Goal: Ask a question

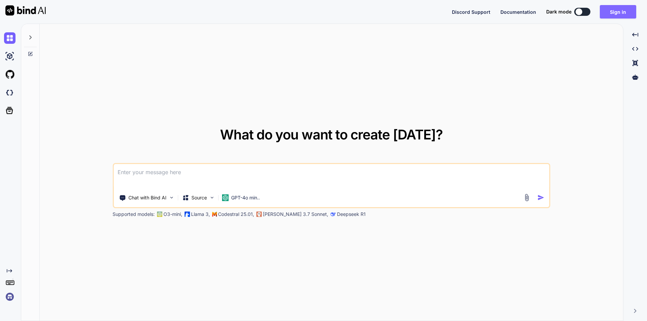
click at [612, 11] on button "Sign in" at bounding box center [618, 11] width 36 height 13
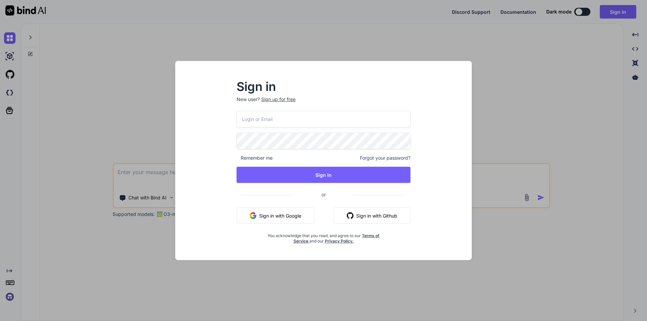
click at [267, 121] on input "email" at bounding box center [324, 119] width 174 height 17
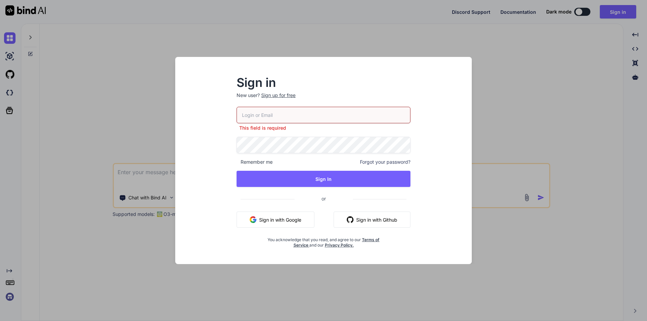
click at [306, 117] on input "email" at bounding box center [324, 115] width 174 height 17
click at [291, 94] on div "Sign up for free" at bounding box center [278, 95] width 34 height 7
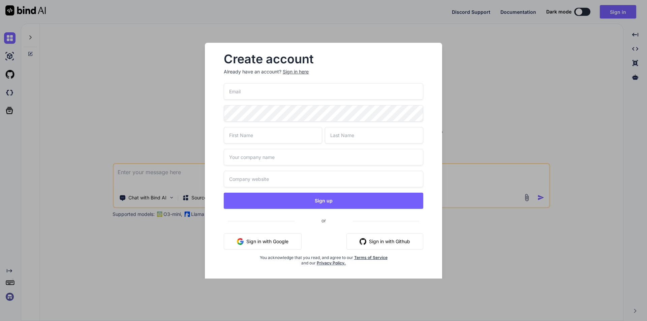
click at [283, 90] on input "email" at bounding box center [324, 91] width 200 height 17
type input "[EMAIL_ADDRESS][DOMAIN_NAME]"
click at [274, 137] on input "text" at bounding box center [273, 135] width 98 height 17
type input "[PERSON_NAME]"
click at [350, 140] on input "text" at bounding box center [374, 135] width 98 height 17
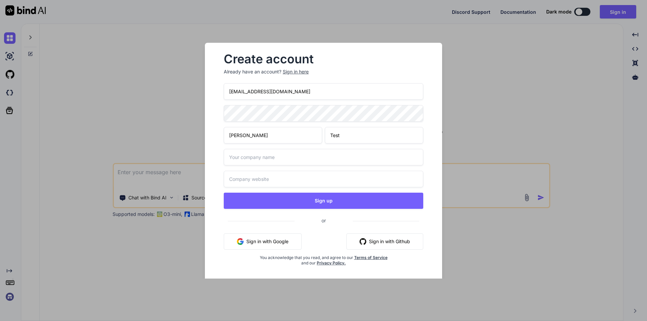
type input "Test"
click at [274, 160] on input "text" at bounding box center [324, 157] width 200 height 17
type input "Test"
click at [269, 176] on input "text" at bounding box center [324, 179] width 200 height 17
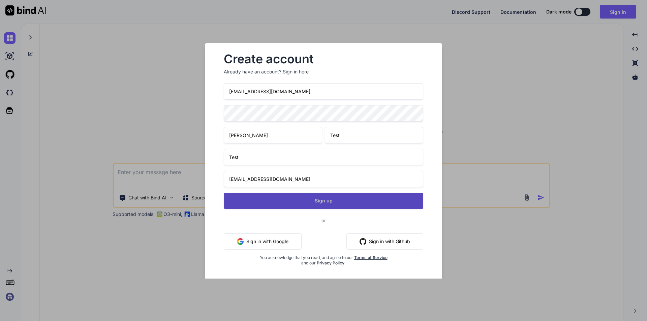
type input "[EMAIL_ADDRESS][DOMAIN_NAME]"
click at [335, 202] on button "Sign up" at bounding box center [324, 201] width 200 height 16
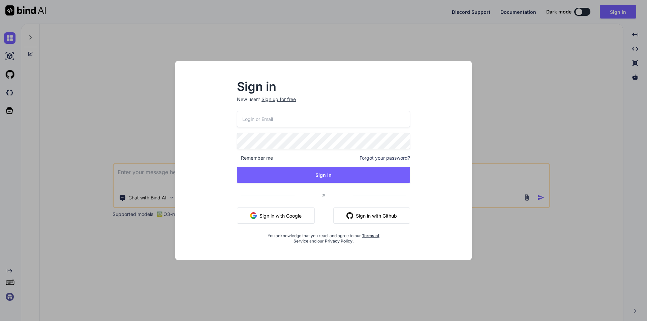
type textarea "x"
click at [306, 121] on input "email" at bounding box center [324, 119] width 174 height 17
type input "[EMAIL_ADDRESS][DOMAIN_NAME]"
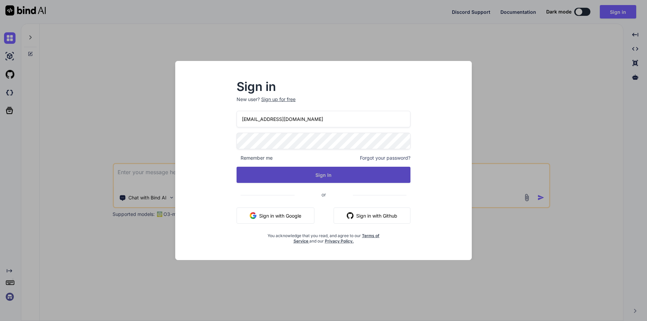
click at [321, 175] on button "Sign In" at bounding box center [324, 175] width 174 height 16
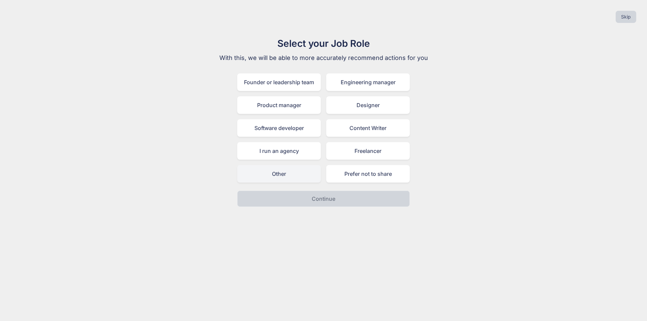
click at [287, 175] on div "Other" at bounding box center [279, 174] width 84 height 18
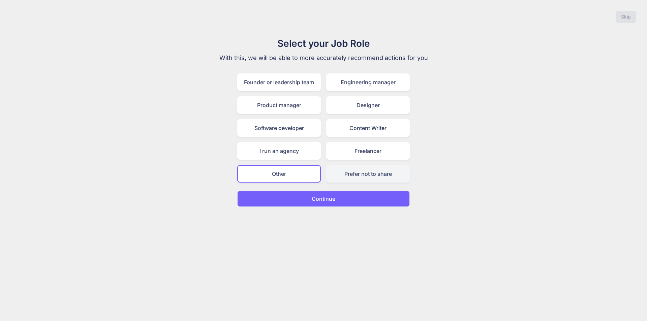
click at [354, 178] on div "Prefer not to share" at bounding box center [368, 174] width 84 height 18
click at [332, 198] on p "Continue" at bounding box center [324, 199] width 24 height 8
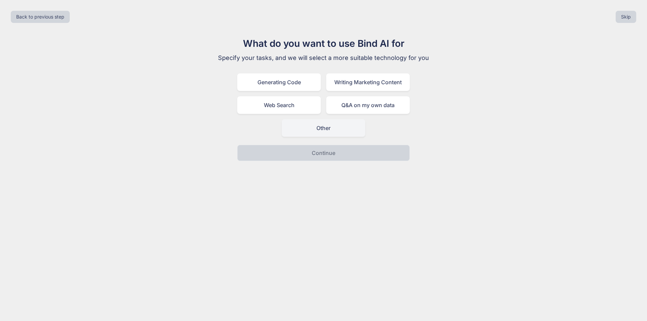
click at [334, 134] on div "Other" at bounding box center [324, 128] width 84 height 18
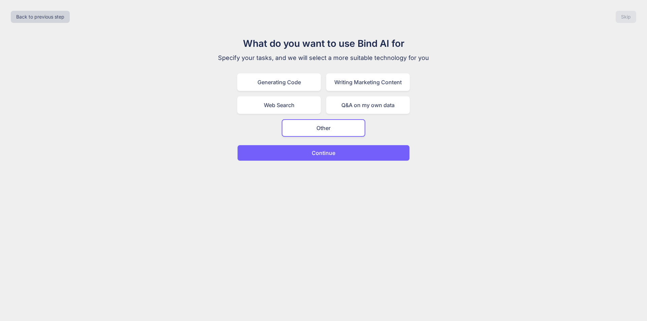
click at [328, 155] on p "Continue" at bounding box center [324, 153] width 24 height 8
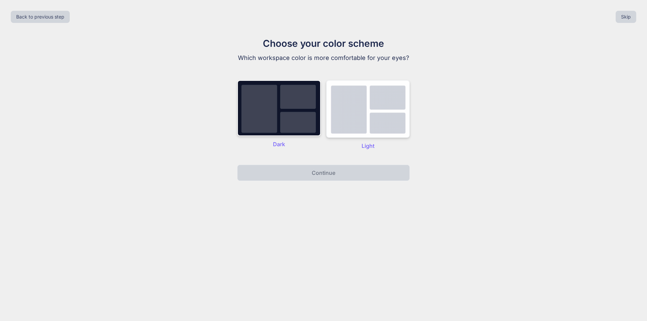
click at [357, 126] on img at bounding box center [368, 109] width 84 height 58
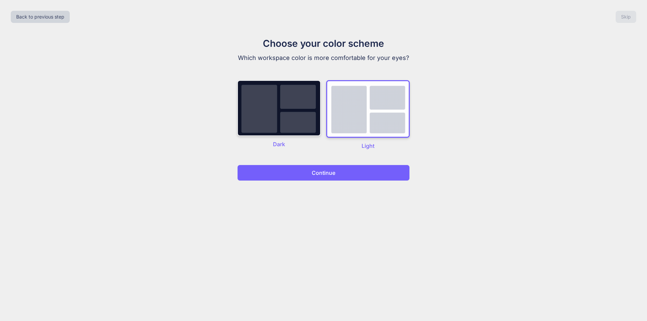
click at [297, 117] on img at bounding box center [279, 108] width 84 height 56
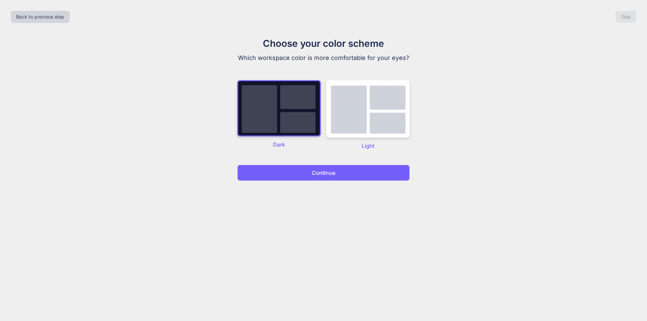
click at [316, 172] on p "Continue" at bounding box center [324, 173] width 24 height 8
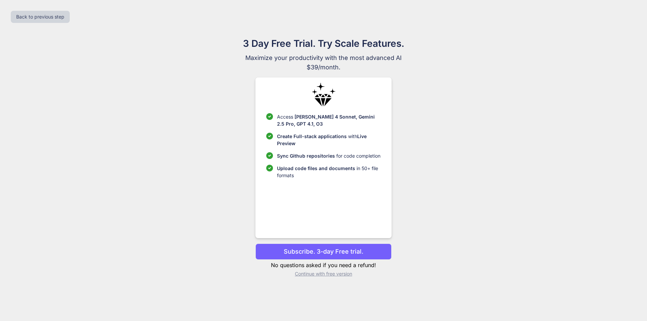
click at [328, 275] on p "Continue with free version" at bounding box center [324, 274] width 136 height 7
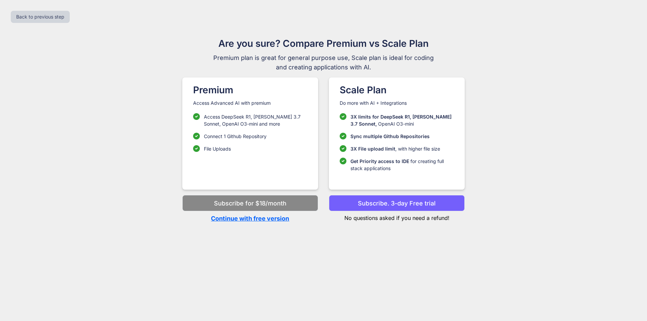
click at [277, 219] on p "Continue with free version" at bounding box center [250, 218] width 136 height 9
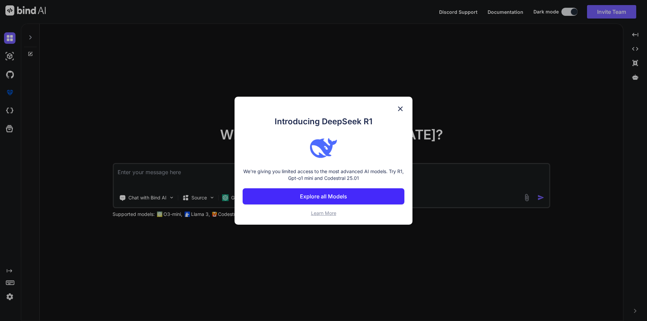
click at [401, 109] on img at bounding box center [401, 109] width 8 height 8
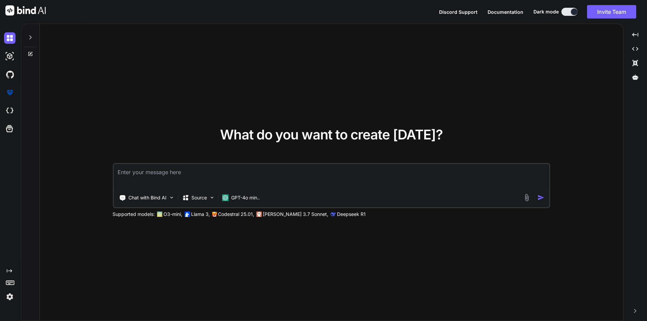
type textarea "x"
click at [230, 174] on textarea at bounding box center [332, 176] width 436 height 25
click at [198, 176] on textarea at bounding box center [332, 176] width 436 height 25
click at [183, 174] on textarea at bounding box center [332, 176] width 436 height 25
paste textarea "$facilities = Facility::with([ 'todayAppointments' => function ($query) use ($p…"
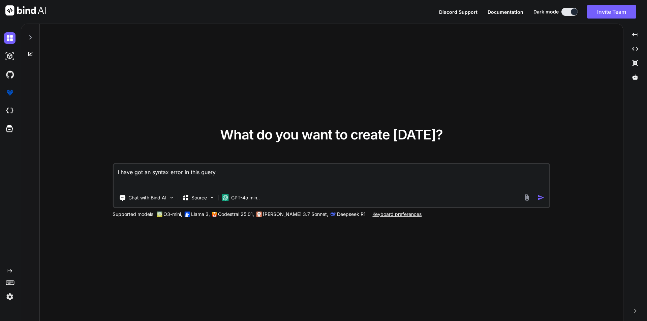
type textarea "I have got an syntax error in this query $facilities = Facility::with([ 'todayA…"
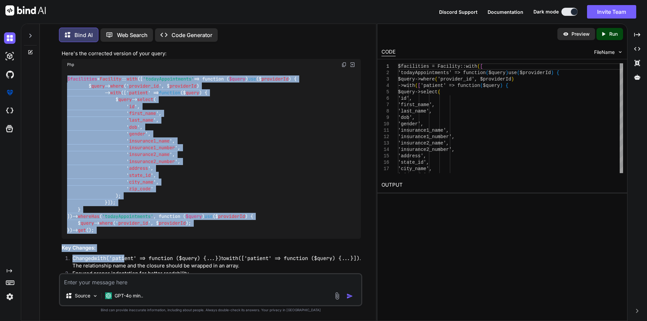
scroll to position [124, 0]
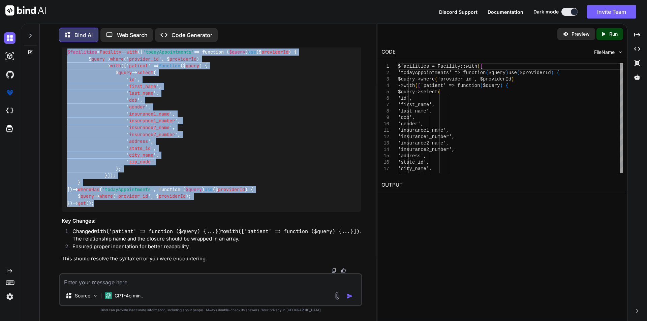
drag, startPoint x: 67, startPoint y: 105, endPoint x: 122, endPoint y: 207, distance: 115.9
click at [122, 207] on div "$facilities = Facility :: with ([ 'todayAppointments' => function ( $query ) us…" at bounding box center [211, 127] width 299 height 169
copy code "$facilities = Facility :: with ([ 'todayAppointments' => function ( $query ) us…"
